Goal: Task Accomplishment & Management: Complete application form

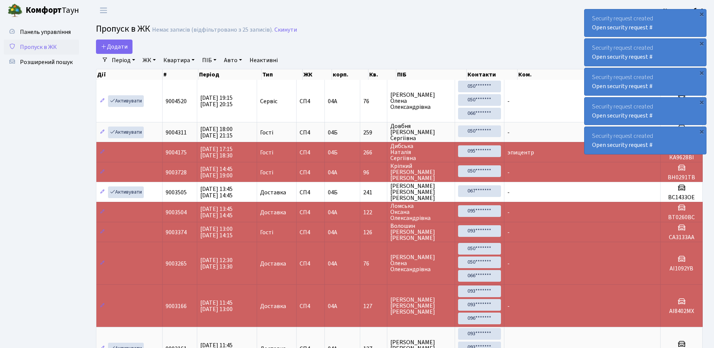
select select "25"
click at [116, 46] on span "Додати" at bounding box center [114, 47] width 27 height 8
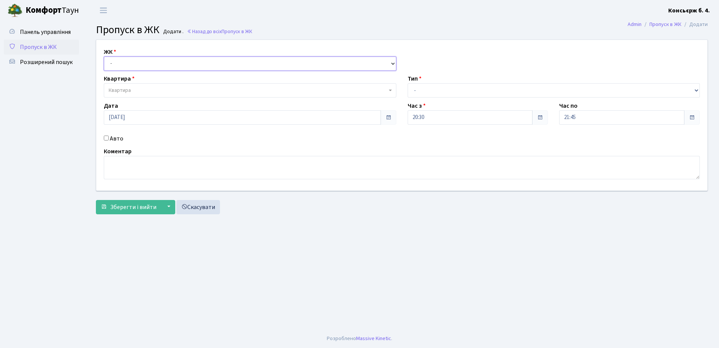
click at [160, 63] on select "- СП4, Столичне шосе, 5" at bounding box center [250, 63] width 293 height 14
select select "325"
click at [104, 56] on select "- СП4, Столичне шосе, 5" at bounding box center [250, 63] width 293 height 14
select select
click at [167, 87] on span "Квартира" at bounding box center [248, 91] width 278 height 8
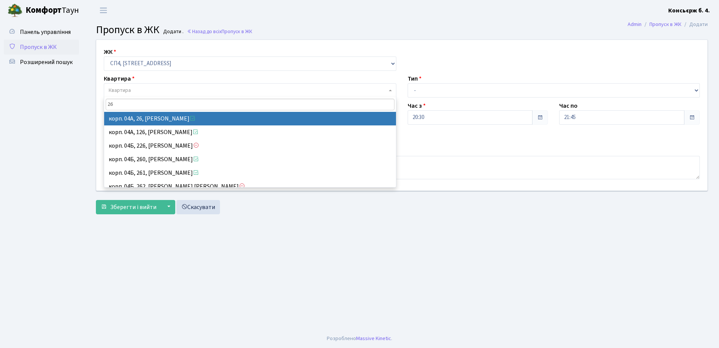
type input "26"
select select "21054"
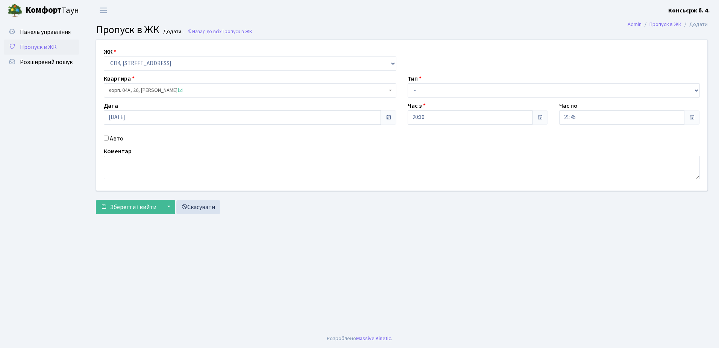
click at [108, 137] on input "Авто" at bounding box center [106, 137] width 5 height 5
checkbox input "true"
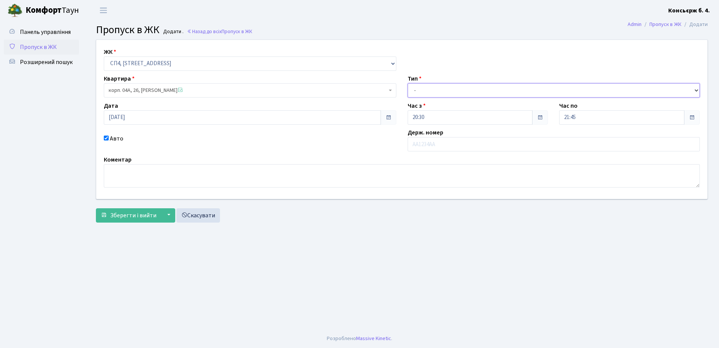
click at [463, 87] on select "- Доставка Таксі Гості Сервіс" at bounding box center [554, 90] width 293 height 14
select select "1"
click at [408, 83] on select "- Доставка Таксі Гості Сервіс" at bounding box center [554, 90] width 293 height 14
click at [454, 146] on input "text" at bounding box center [554, 144] width 293 height 14
type input "АІ6561НІ"
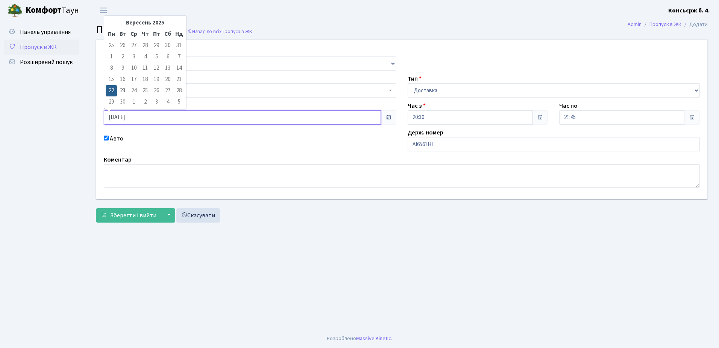
click at [145, 116] on input "22.09.2025" at bounding box center [242, 117] width 277 height 14
click at [123, 88] on td "23" at bounding box center [122, 90] width 11 height 11
click at [143, 116] on input "23.09.2025" at bounding box center [242, 117] width 277 height 14
click at [111, 90] on td "22" at bounding box center [111, 90] width 11 height 11
type input "22.09.2025"
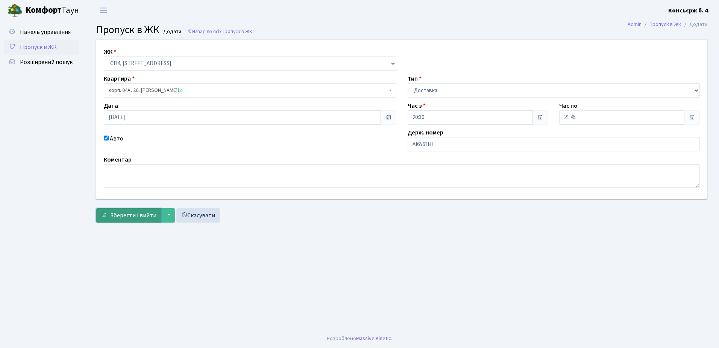
click at [130, 211] on span "Зберегти і вийти" at bounding box center [133, 215] width 46 height 8
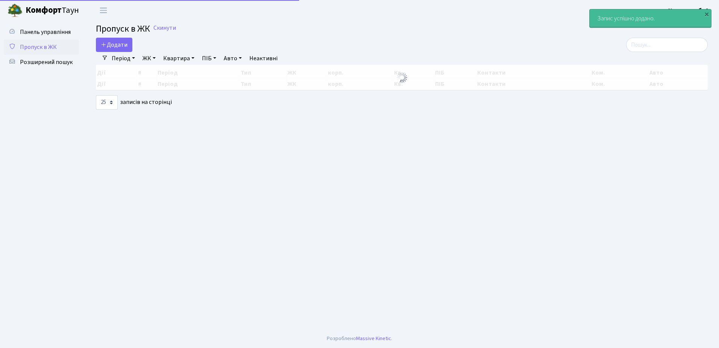
select select "25"
